Goal: Task Accomplishment & Management: Manage account settings

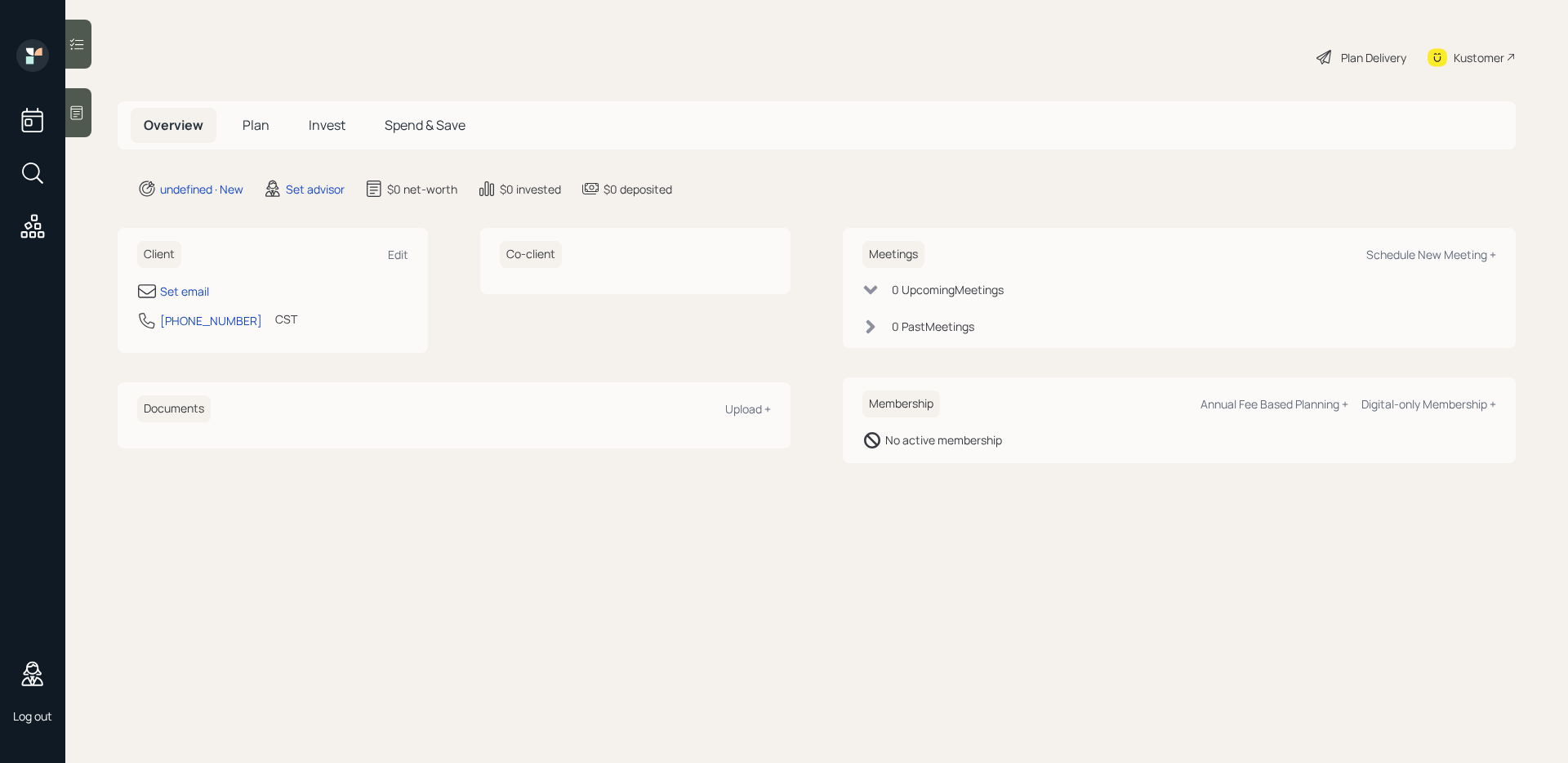
click at [72, 117] on icon at bounding box center [77, 113] width 17 height 17
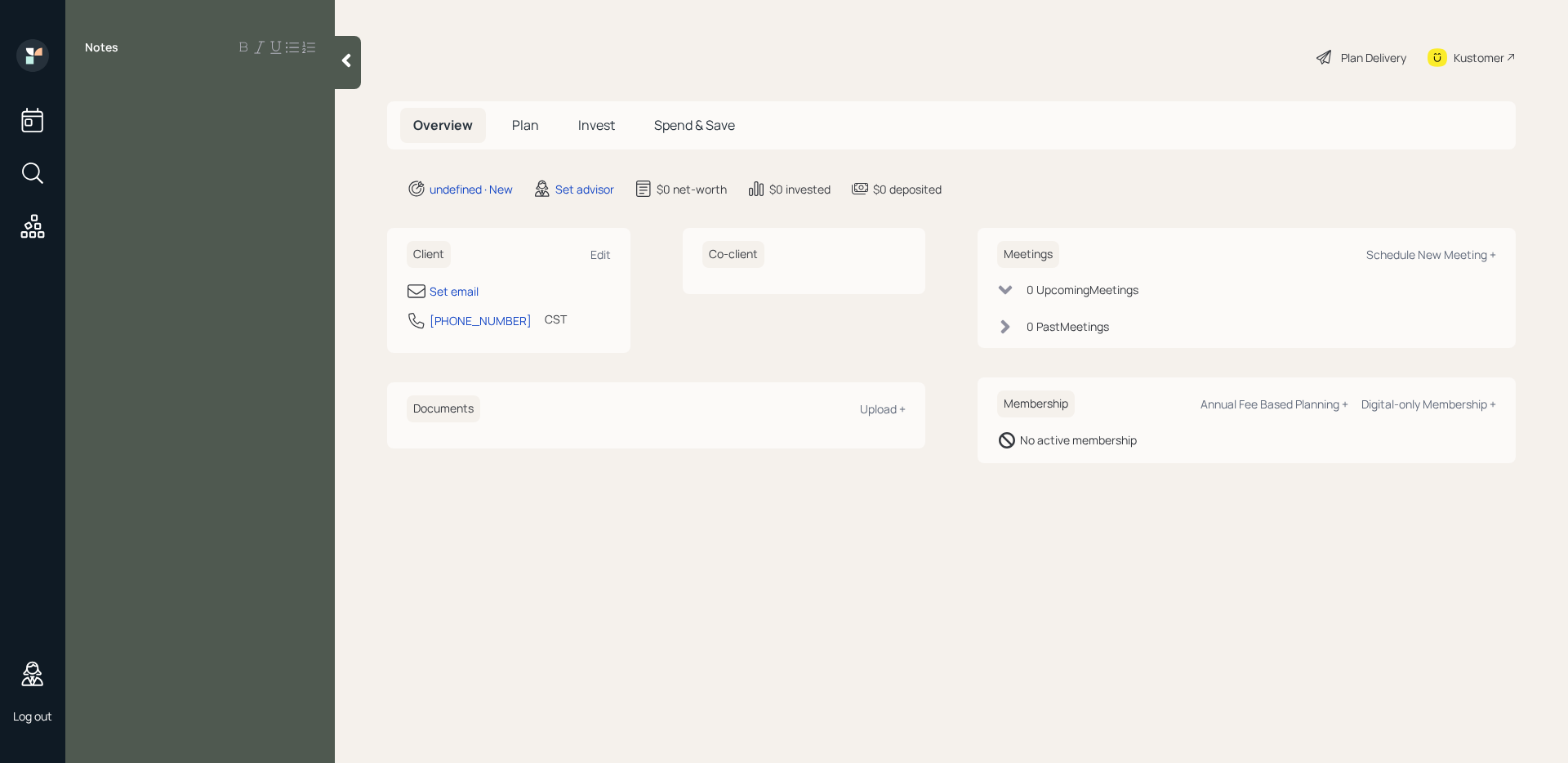
click at [201, 119] on div "Notes" at bounding box center [200, 391] width 270 height 703
click at [199, 83] on div at bounding box center [200, 84] width 230 height 18
click at [600, 259] on div "Edit" at bounding box center [601, 254] width 20 height 16
select select "America/Chicago"
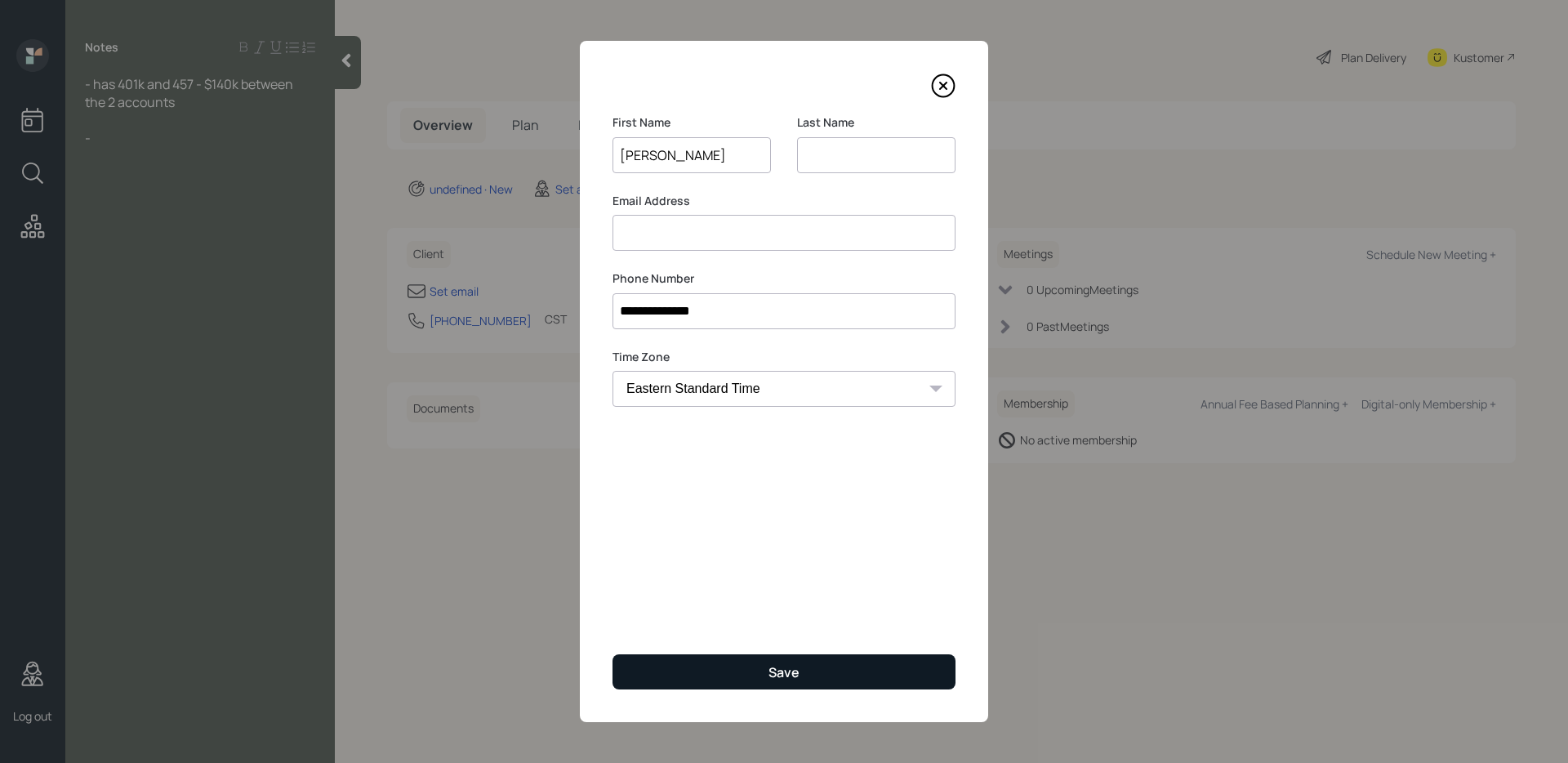
type input "Pablo"
click at [736, 670] on button "Save" at bounding box center [784, 671] width 343 height 35
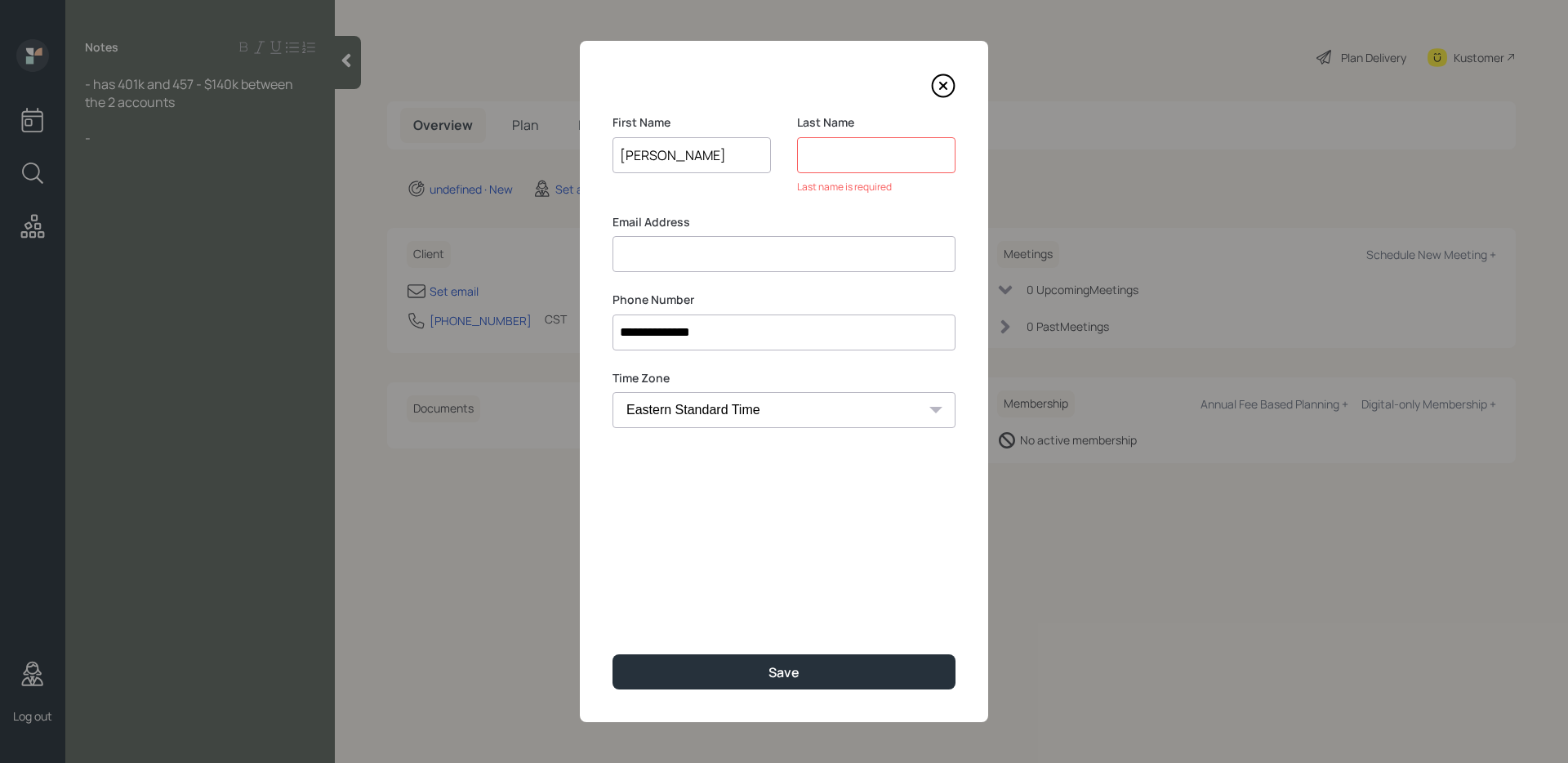
click at [834, 169] on input at bounding box center [876, 155] width 159 height 36
type input ">"
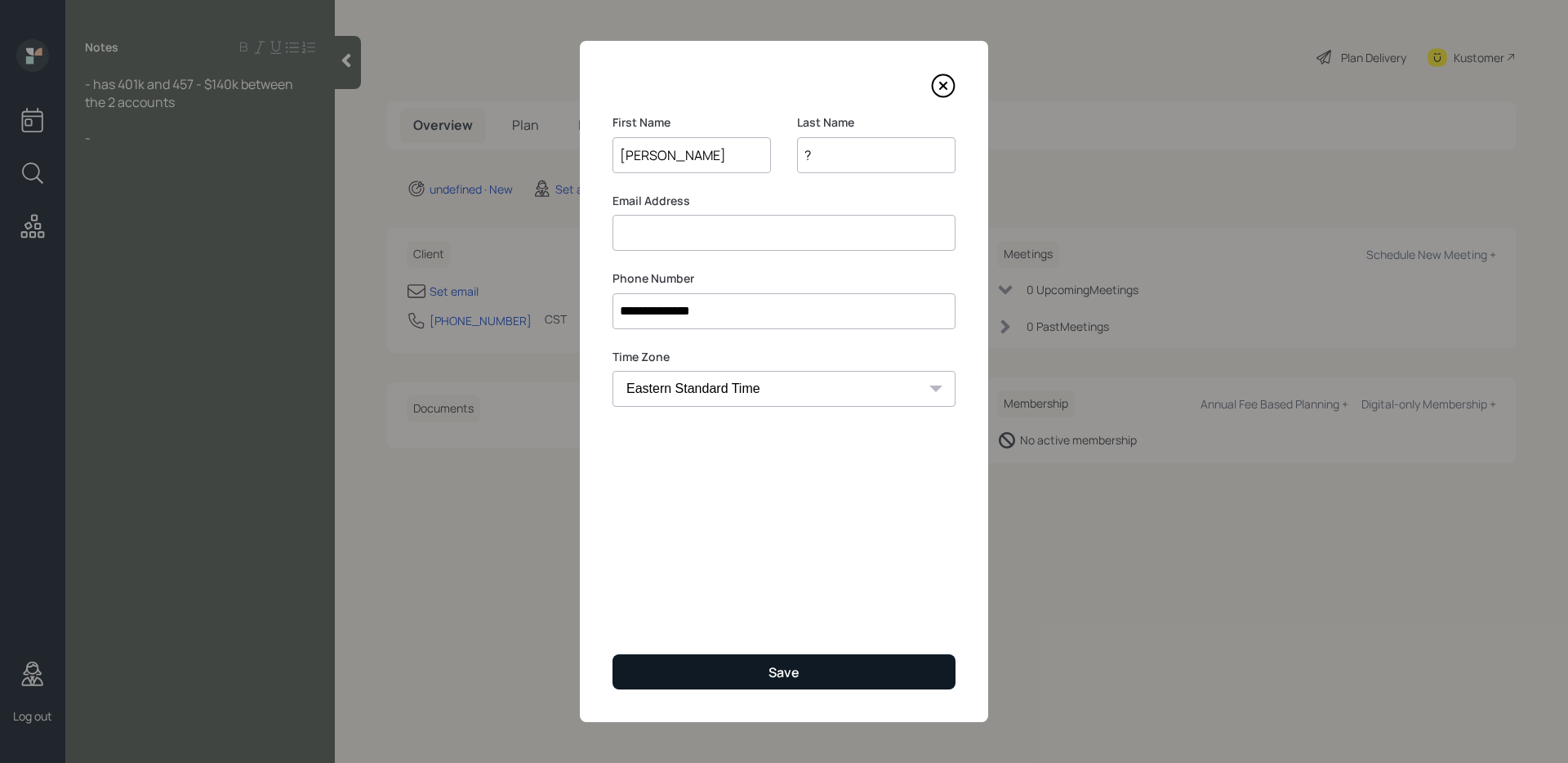
type input "?"
click at [749, 678] on button "Save" at bounding box center [784, 671] width 343 height 35
